Goal: Task Accomplishment & Management: Use online tool/utility

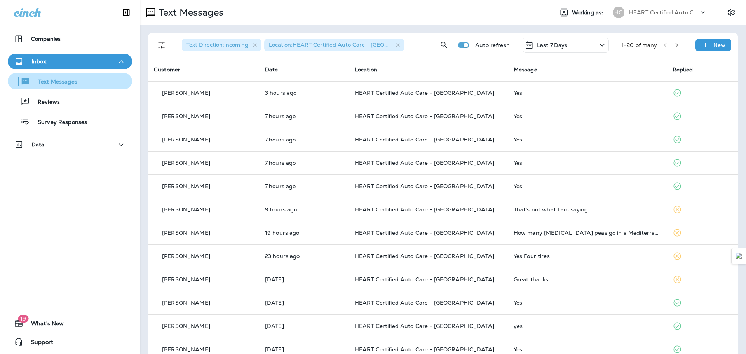
click at [49, 80] on p "Text Messages" at bounding box center [53, 81] width 47 height 7
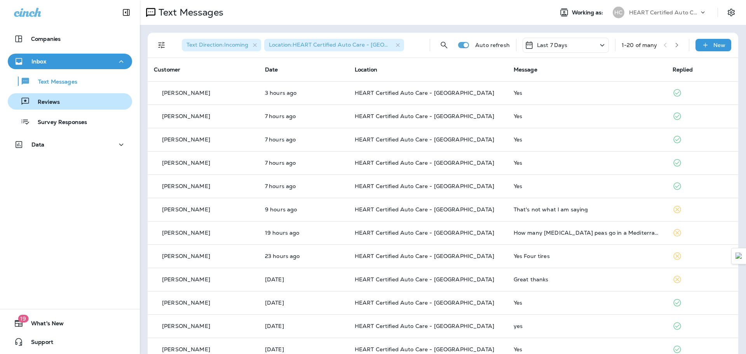
click at [54, 100] on p "Reviews" at bounding box center [45, 102] width 30 height 7
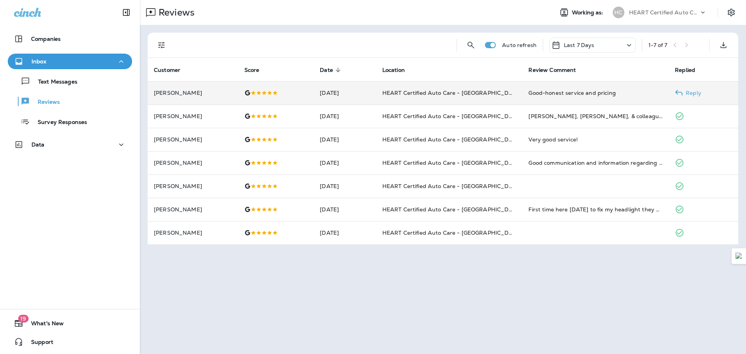
click at [197, 95] on p "[PERSON_NAME]" at bounding box center [193, 93] width 78 height 6
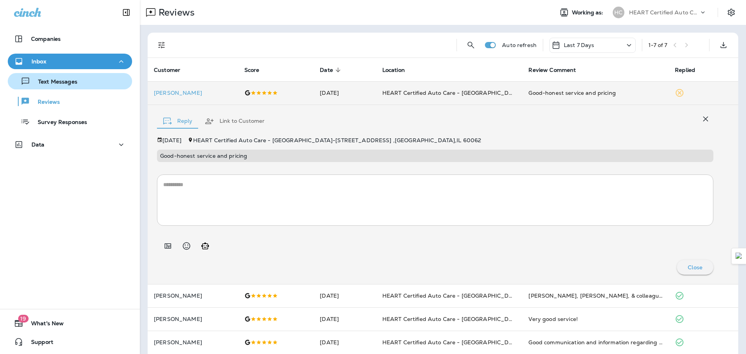
click at [45, 74] on button "Text Messages" at bounding box center [70, 81] width 124 height 16
